Goal: Check status: Check status

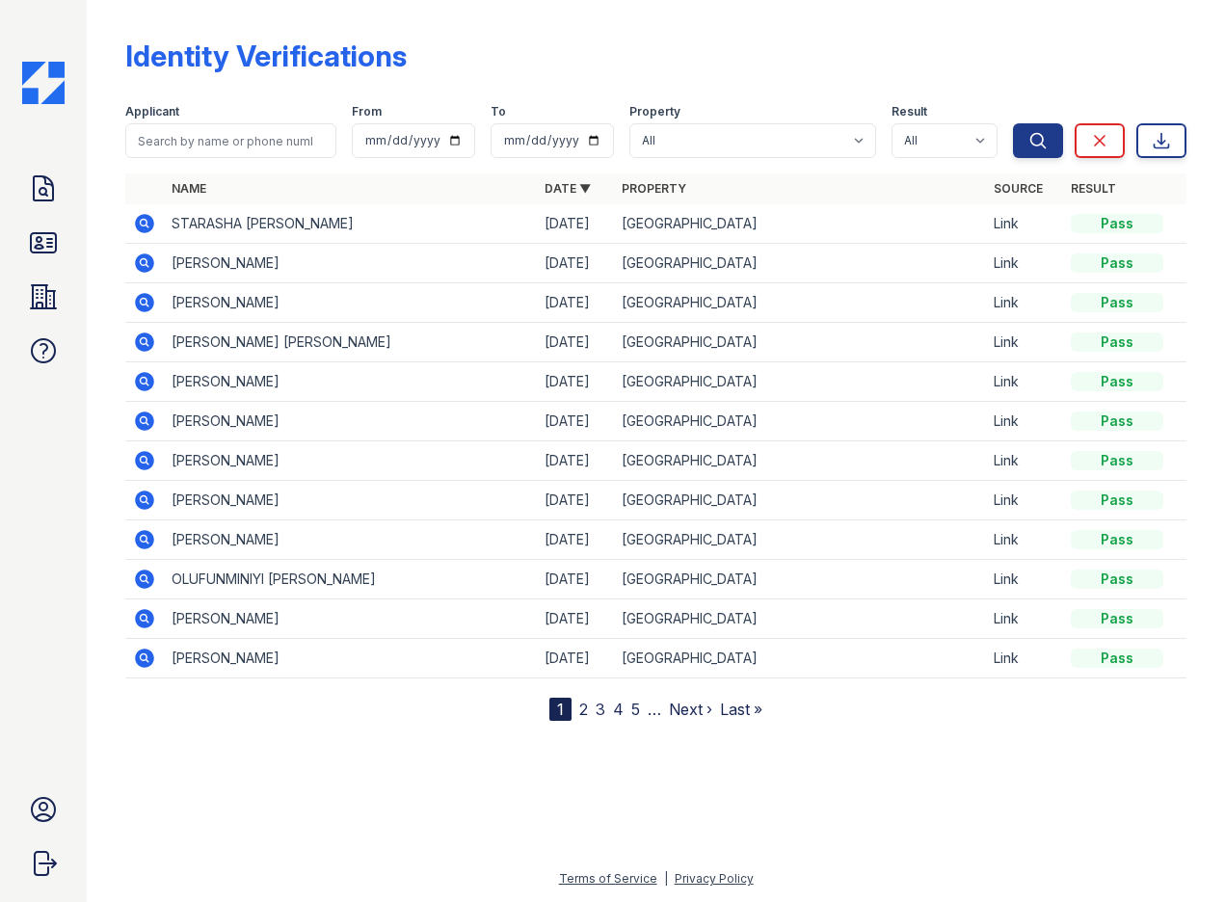
click at [145, 264] on icon at bounding box center [143, 261] width 5 height 5
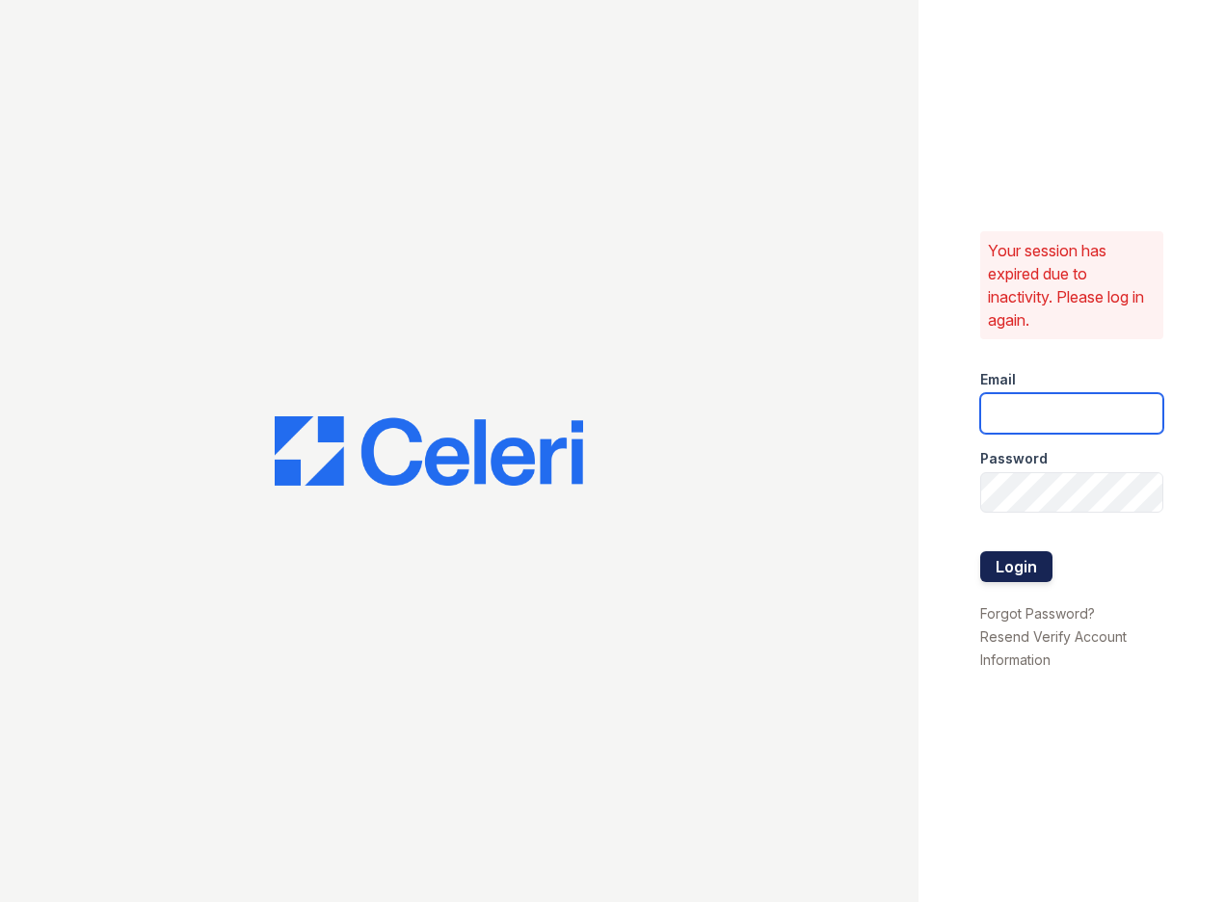
type input "sasha.gonzalez@corcoran.com"
click at [1029, 571] on button "Login" at bounding box center [1016, 566] width 72 height 31
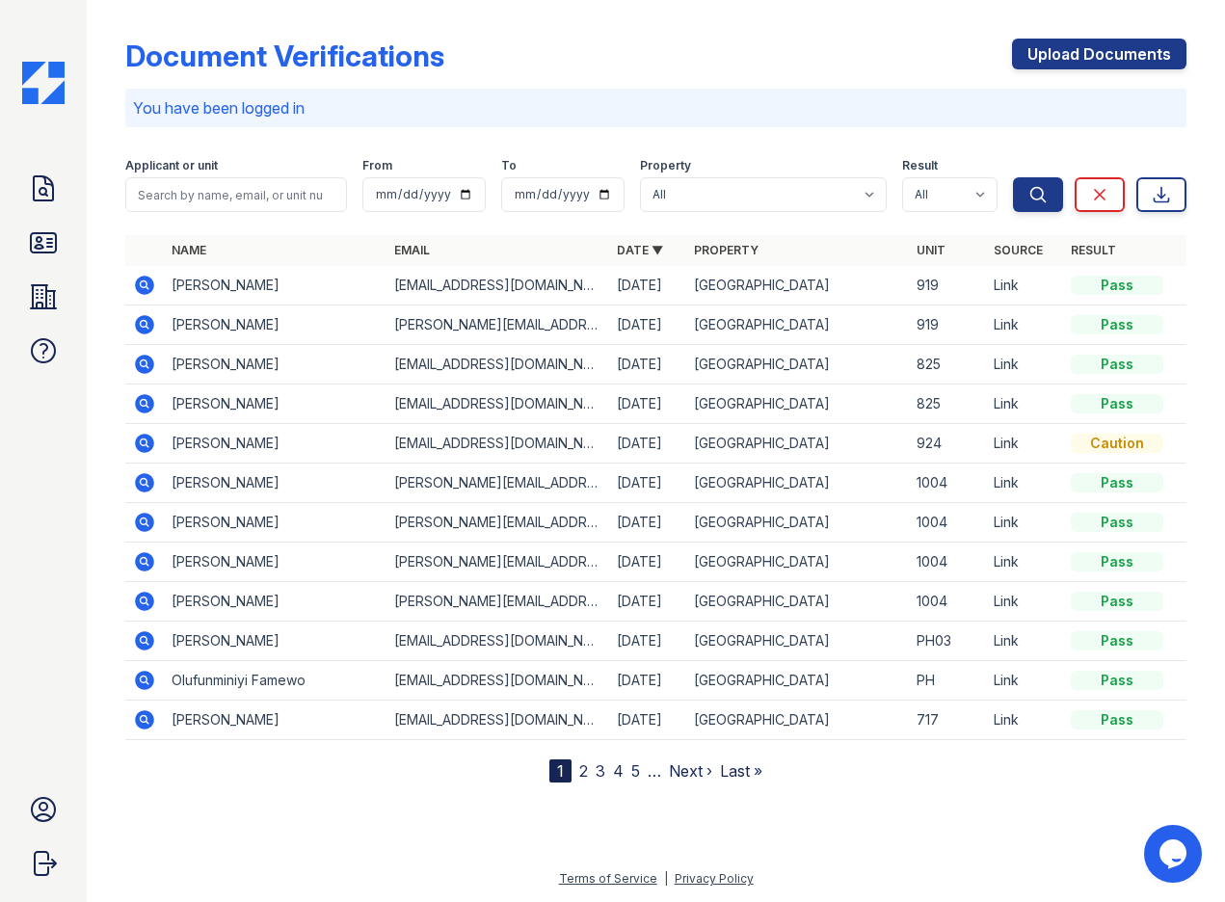
click at [147, 332] on icon at bounding box center [144, 324] width 19 height 19
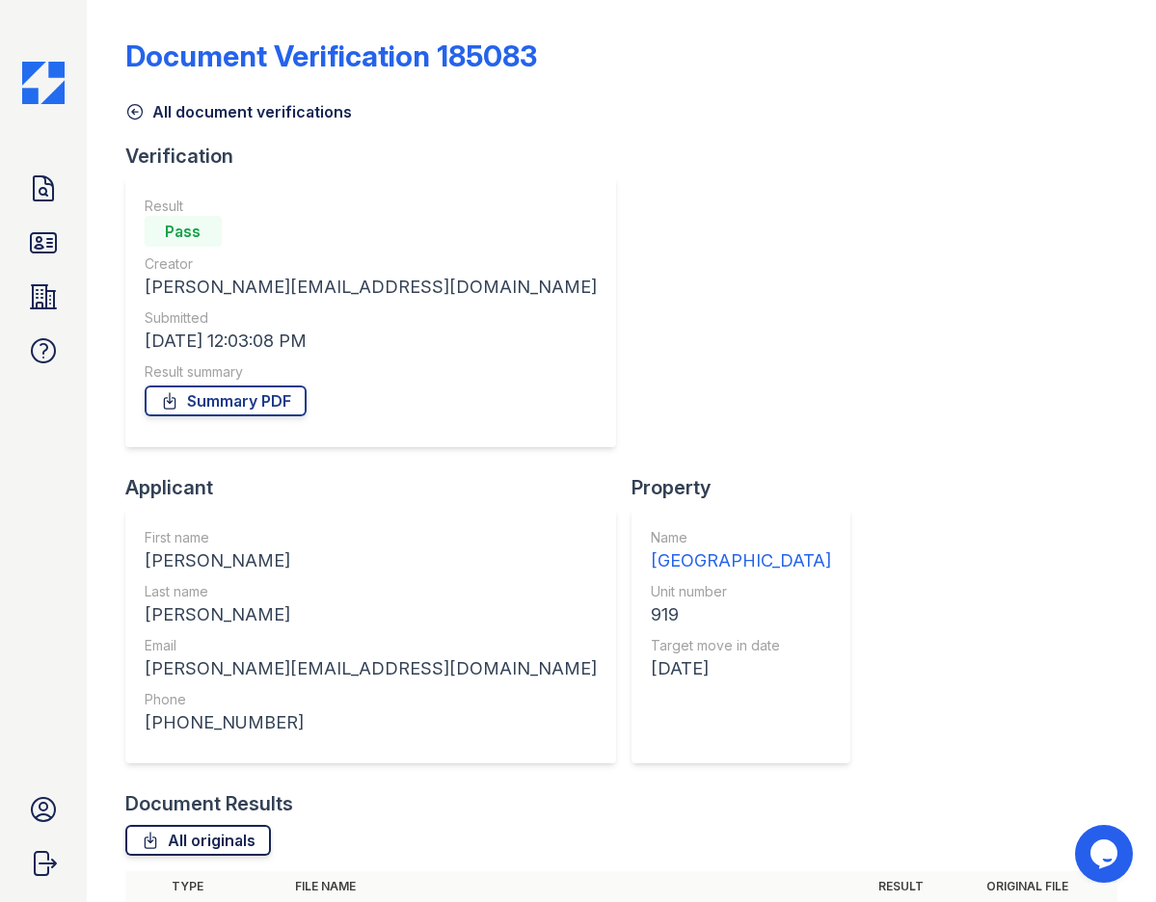
click at [234, 825] on link "All originals" at bounding box center [198, 840] width 146 height 31
click at [221, 825] on link "All originals" at bounding box center [198, 840] width 146 height 31
click at [233, 403] on link "Summary PDF" at bounding box center [226, 401] width 162 height 31
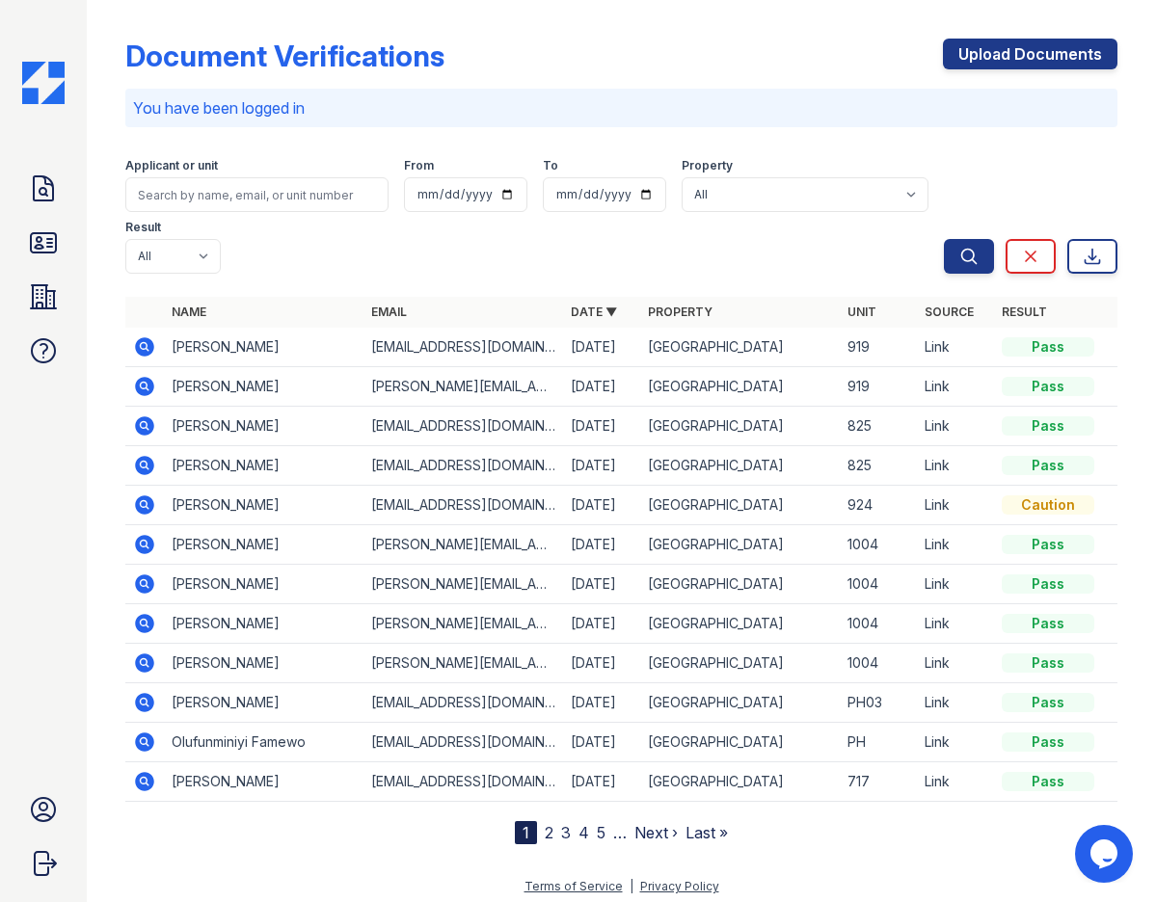
click at [150, 349] on icon at bounding box center [144, 346] width 19 height 19
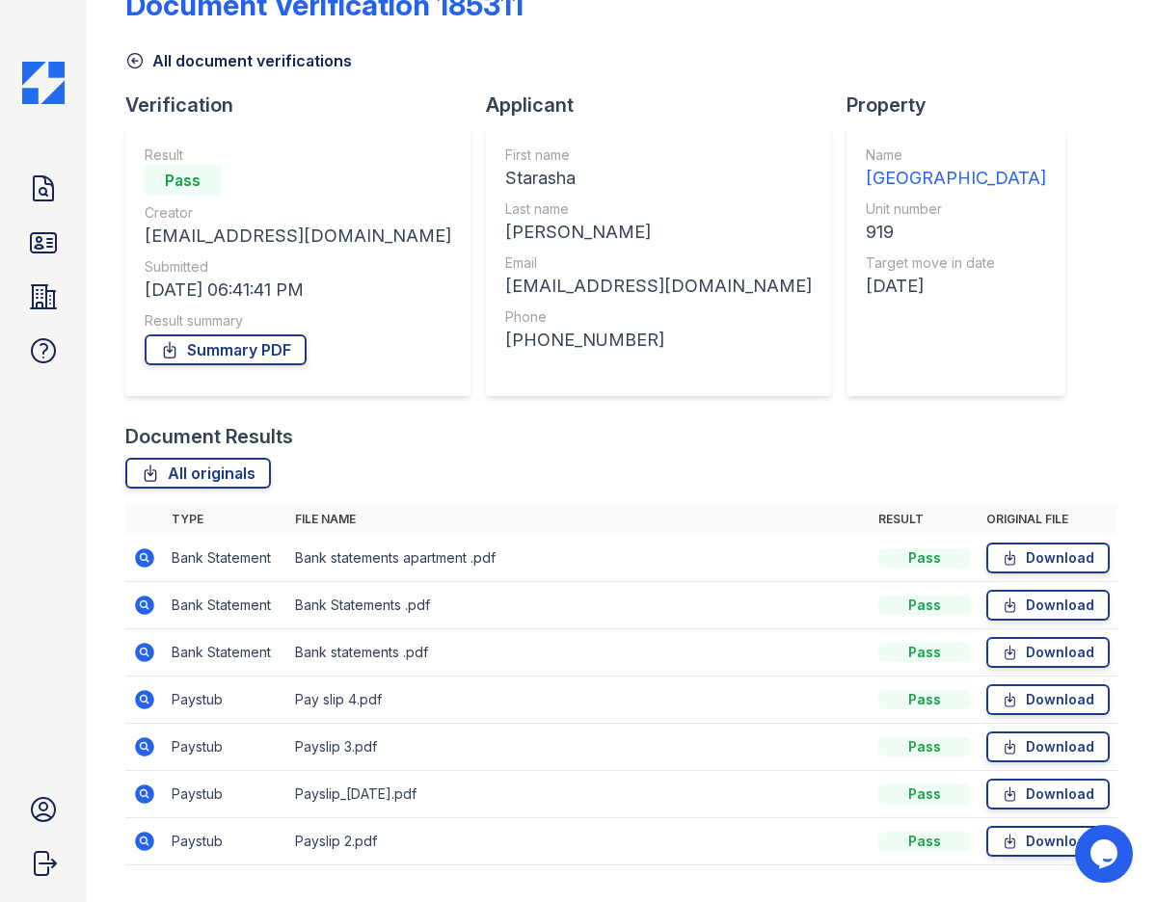
scroll to position [99, 0]
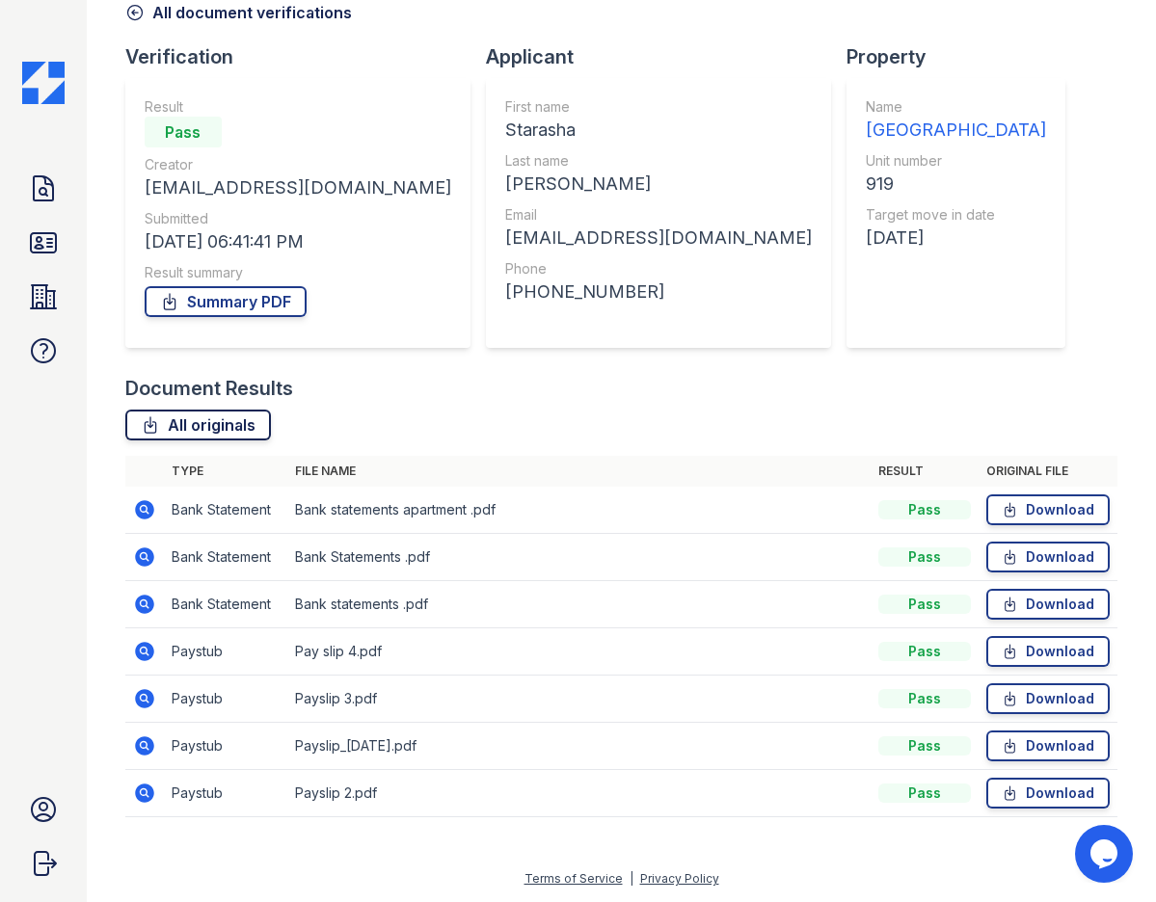
click at [220, 423] on link "All originals" at bounding box center [198, 425] width 146 height 31
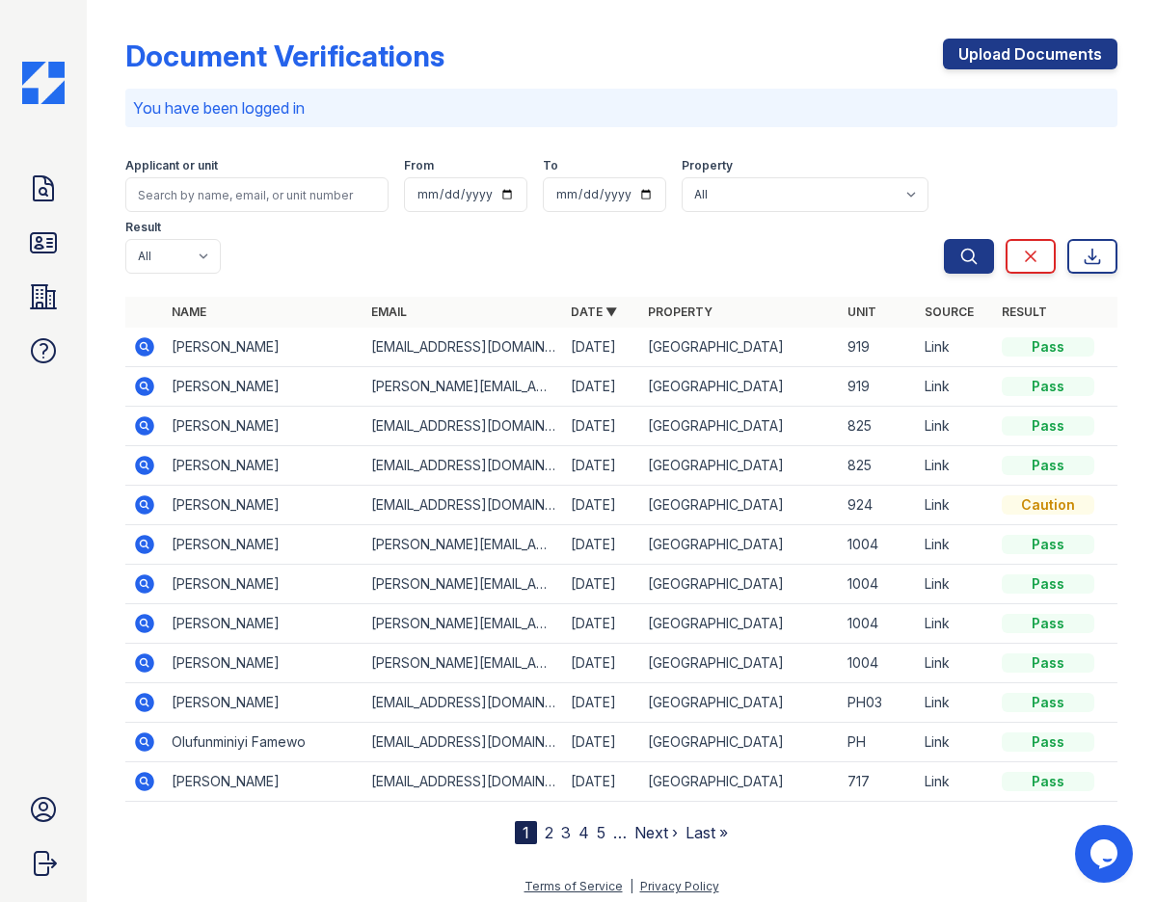
click at [144, 358] on icon at bounding box center [144, 346] width 23 height 23
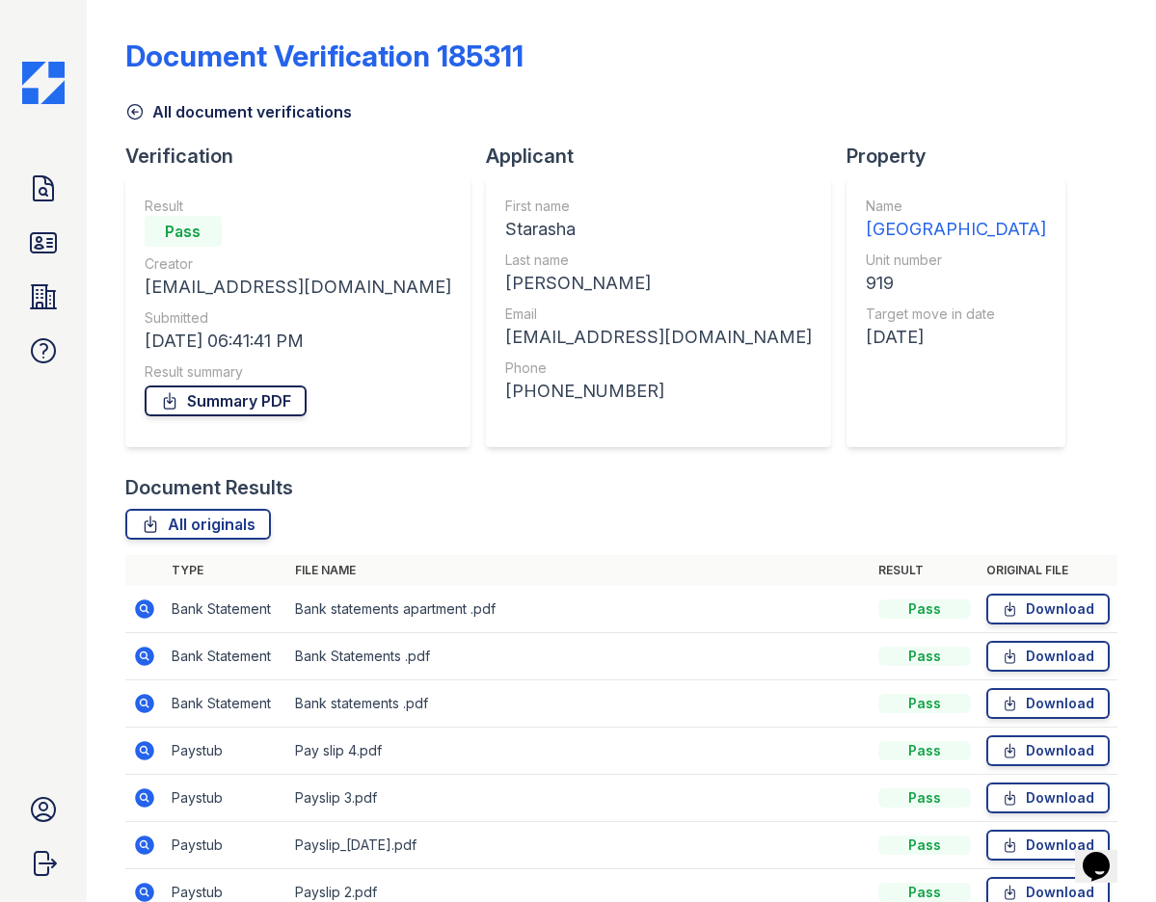
click at [229, 405] on link "Summary PDF" at bounding box center [226, 401] width 162 height 31
click at [83, 205] on div "Doc Verifications ID Verifications Properties FAQ sasha gonzalez Green Cedar Ma…" at bounding box center [43, 451] width 87 height 902
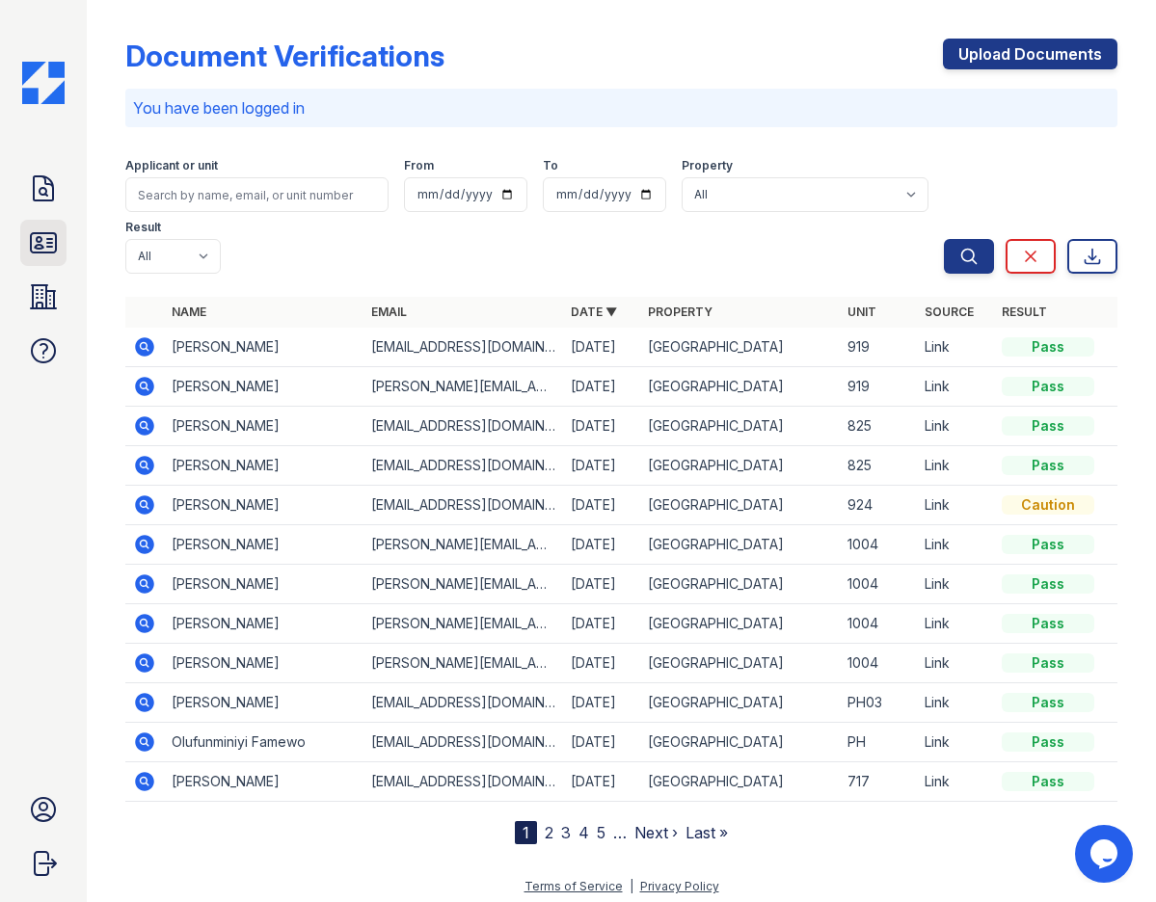
click at [38, 235] on icon at bounding box center [43, 242] width 31 height 31
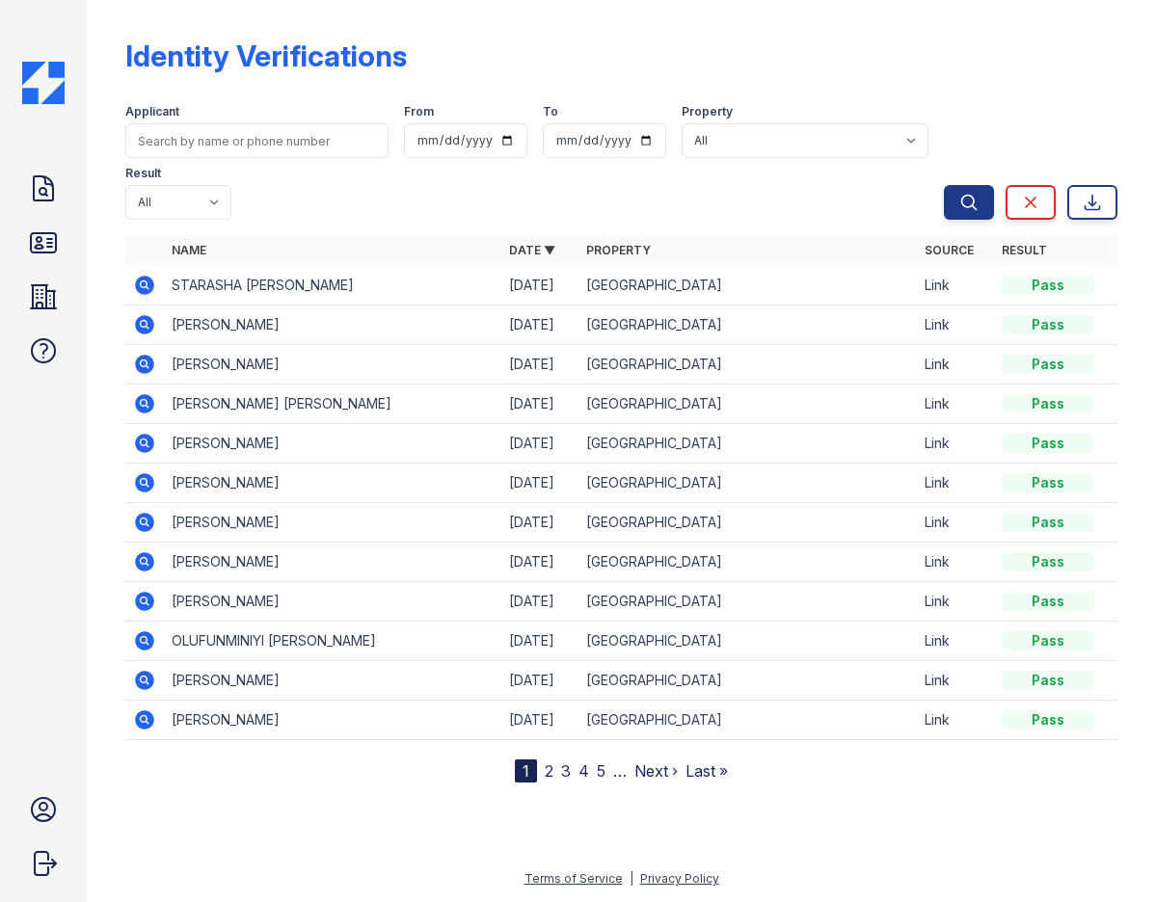
click at [140, 284] on icon at bounding box center [144, 285] width 23 height 23
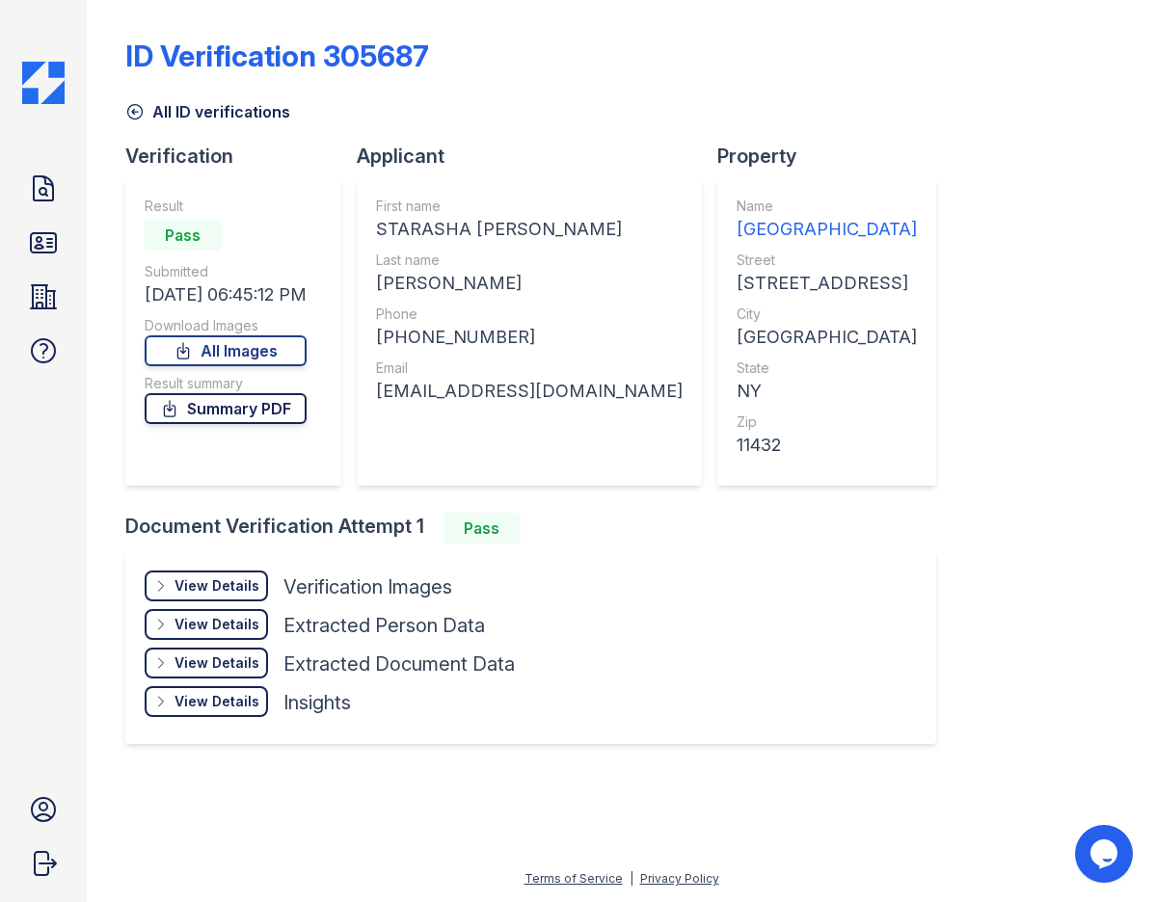
click at [264, 402] on link "Summary PDF" at bounding box center [226, 408] width 162 height 31
click at [215, 352] on link "All Images" at bounding box center [226, 350] width 162 height 31
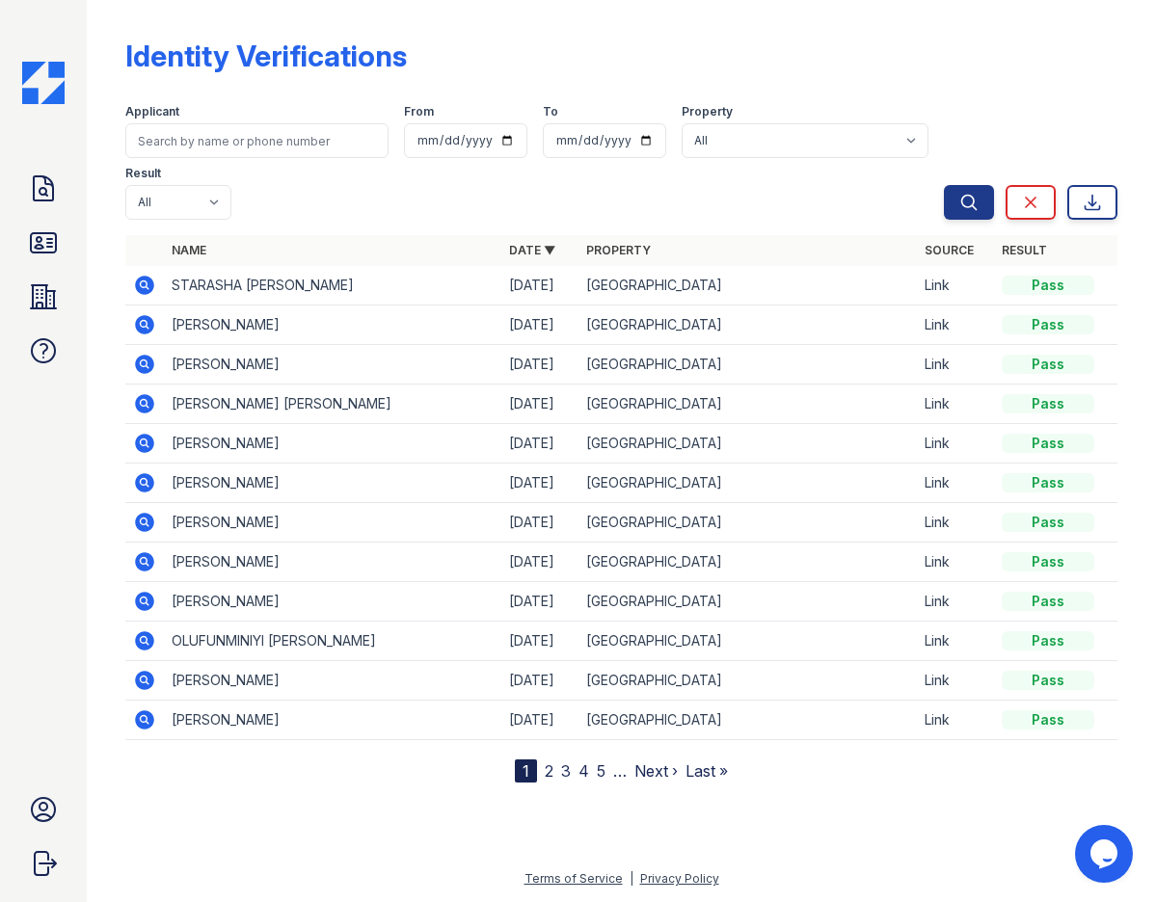
click at [139, 334] on icon at bounding box center [144, 324] width 23 height 23
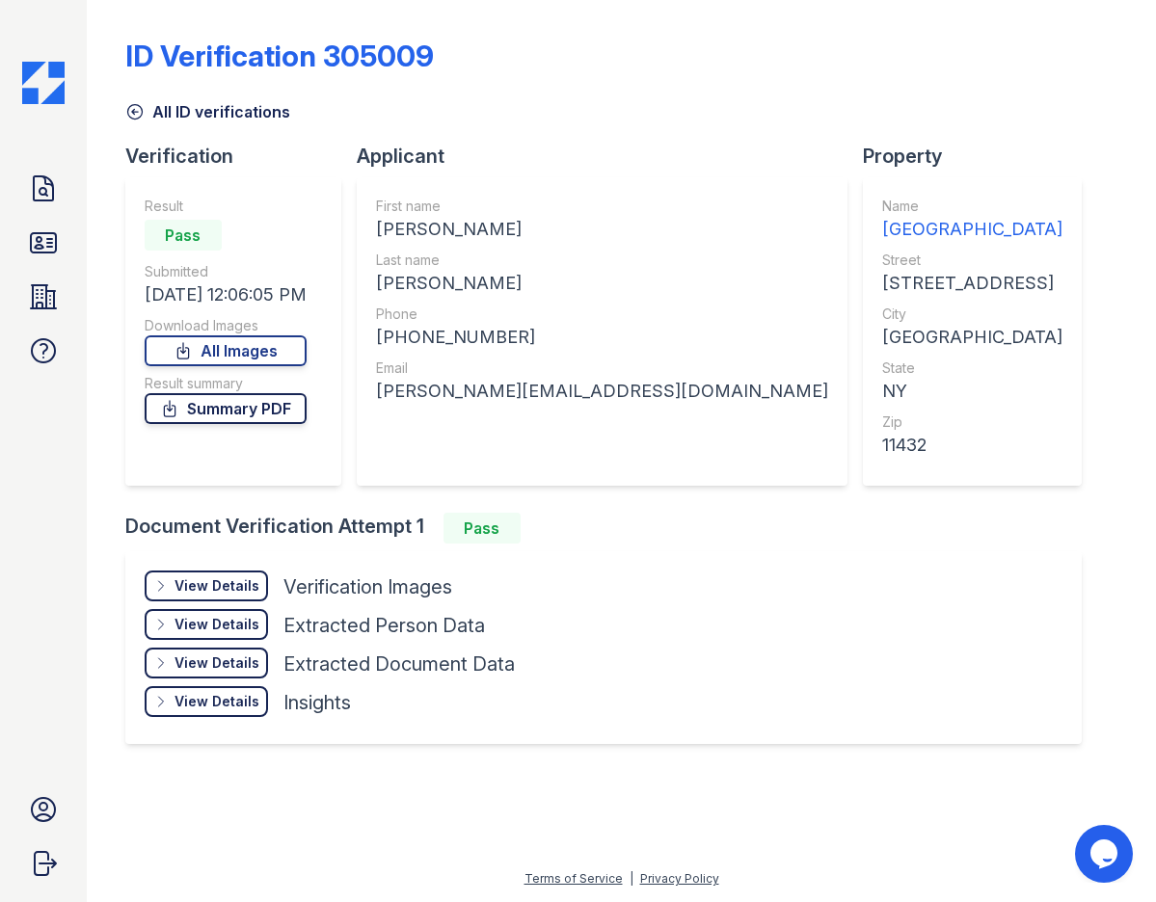
click at [269, 417] on link "Summary PDF" at bounding box center [226, 408] width 162 height 31
click at [249, 361] on link "All Images" at bounding box center [226, 350] width 162 height 31
